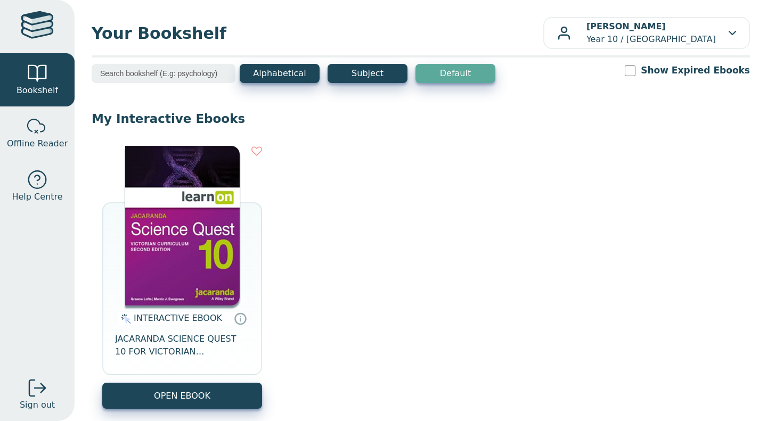
click at [171, 265] on img at bounding box center [182, 226] width 115 height 160
